Goal: Task Accomplishment & Management: Manage account settings

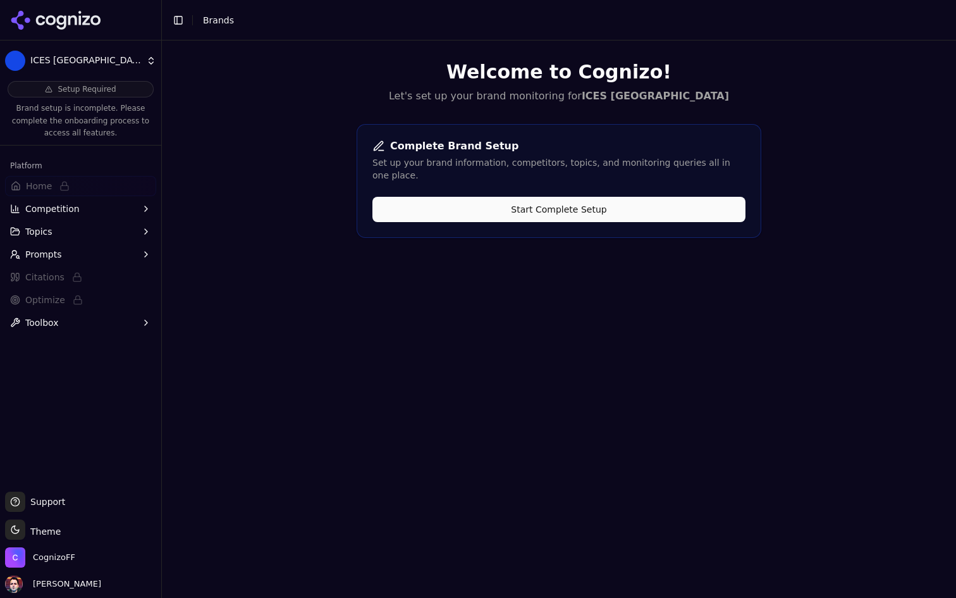
click at [106, 67] on html "ICES Turkey Setup Required Brand setup is incomplete. Please complete the onboa…" at bounding box center [478, 299] width 956 height 598
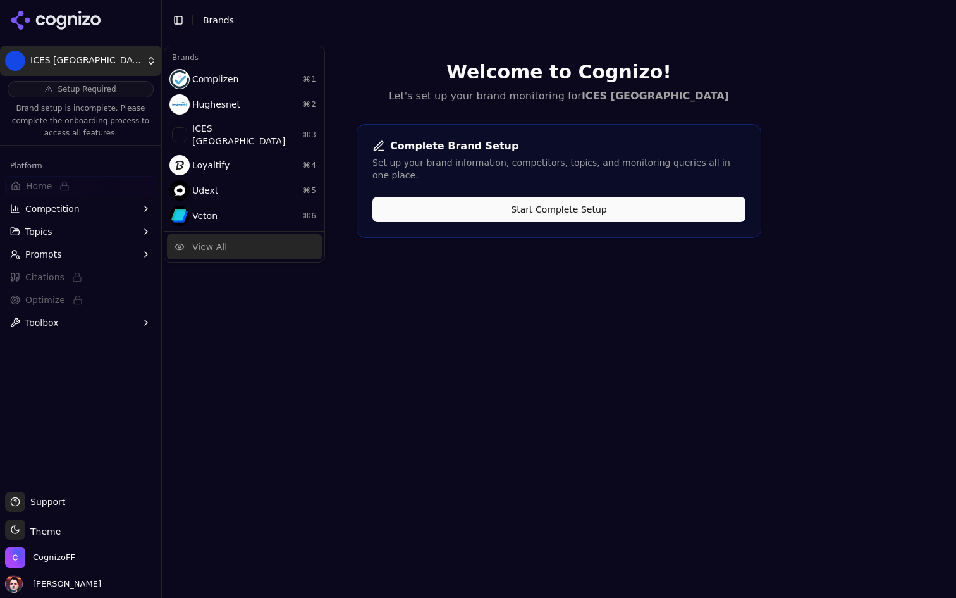
click at [259, 240] on div "View All" at bounding box center [244, 246] width 155 height 25
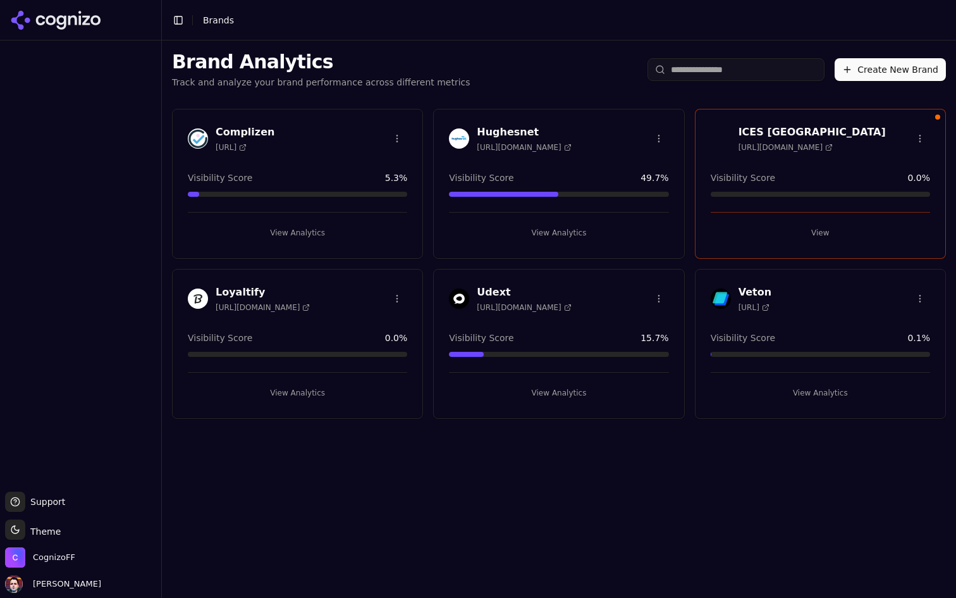
click at [807, 238] on button "View" at bounding box center [820, 233] width 219 height 20
